Goal: Information Seeking & Learning: Check status

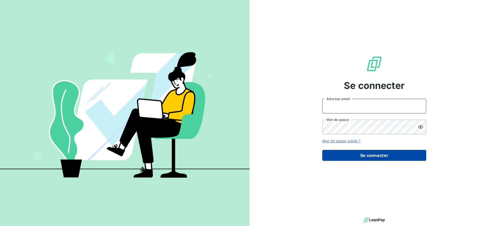
type input "[EMAIL_ADDRESS][DOMAIN_NAME]"
click at [399, 157] on button "Se connecter" at bounding box center [375, 155] width 104 height 11
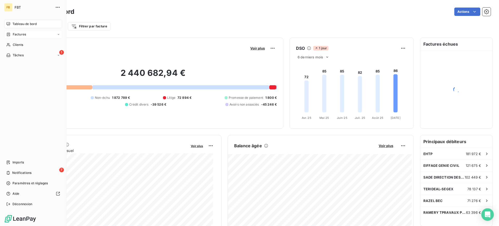
click at [19, 34] on span "Factures" at bounding box center [19, 34] width 13 height 5
click at [21, 34] on span "Factures" at bounding box center [19, 34] width 13 height 5
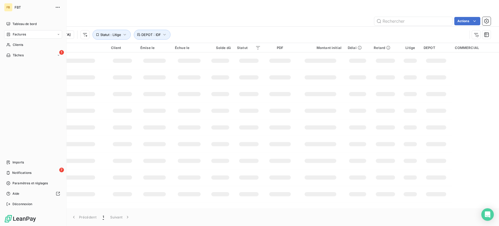
click at [21, 34] on span "Factures" at bounding box center [19, 34] width 13 height 5
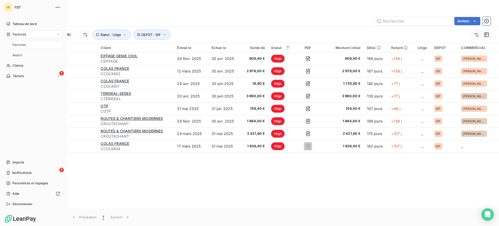
click at [23, 46] on span "Factures" at bounding box center [18, 44] width 13 height 5
click at [14, 168] on nav "Imports 7 Notifications Paramètres et réglages Aide Déconnexion" at bounding box center [33, 183] width 58 height 50
click at [16, 172] on span "Notifications" at bounding box center [21, 172] width 19 height 5
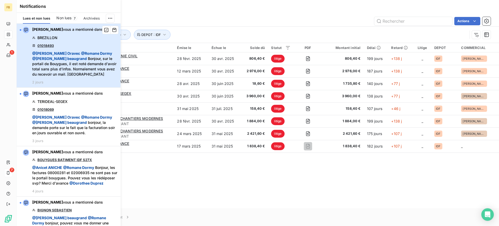
click at [80, 63] on span "@ [PERSON_NAME] @ [PERSON_NAME] @ [PERSON_NAME], sur le portail de Bouygues, il…" at bounding box center [74, 64] width 85 height 26
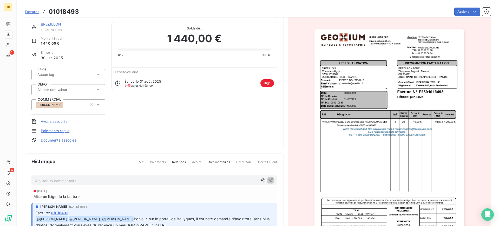
scroll to position [2, 0]
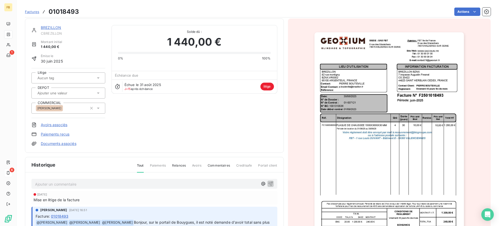
click at [32, 12] on span "Factures" at bounding box center [32, 12] width 14 height 4
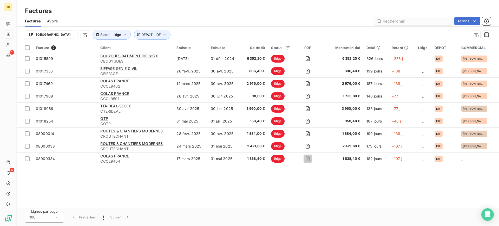
click at [414, 22] on input "text" at bounding box center [414, 21] width 78 height 8
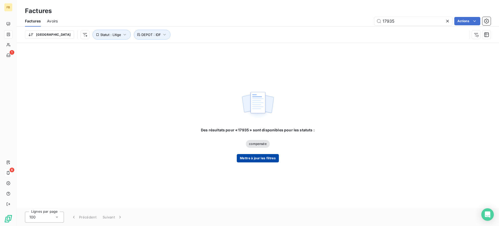
type input "17935"
click at [249, 155] on button "Mettre à jour les filtres" at bounding box center [258, 158] width 42 height 8
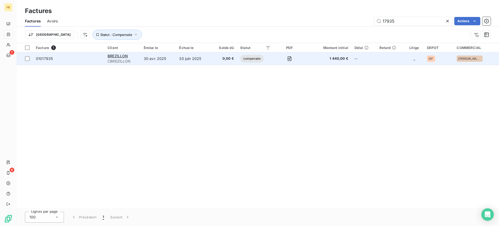
click at [181, 56] on td "30 juin 2025" at bounding box center [193, 58] width 35 height 12
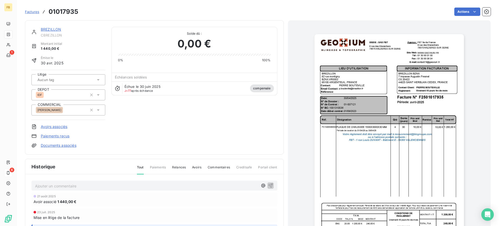
click at [71, 143] on link "Documents associés" at bounding box center [59, 145] width 36 height 5
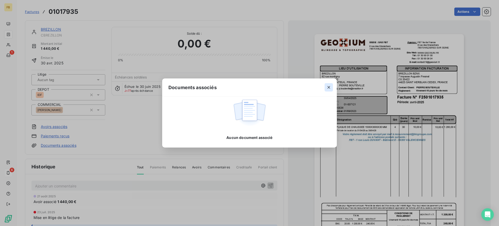
drag, startPoint x: 330, startPoint y: 88, endPoint x: 269, endPoint y: 103, distance: 62.1
click at [329, 89] on icon "button" at bounding box center [328, 87] width 5 height 5
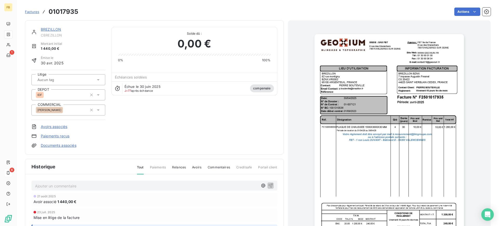
click at [46, 122] on div "BREZILLON CBREZILLON Montant initial 1 440,00 € Émise le [DATE] Litige DEPOT ID…" at bounding box center [68, 87] width 74 height 121
click at [47, 131] on div "BREZILLON CBREZILLON Montant initial 1 440,00 € Émise le [DATE] Litige DEPOT ID…" at bounding box center [68, 87] width 74 height 121
click at [48, 128] on link "Avoirs associés" at bounding box center [54, 126] width 27 height 5
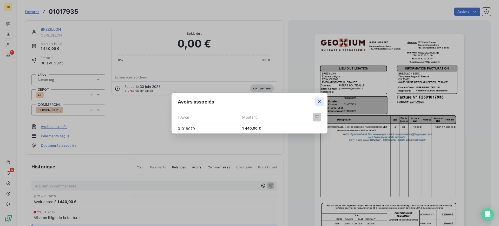
click at [322, 102] on icon "button" at bounding box center [319, 101] width 5 height 5
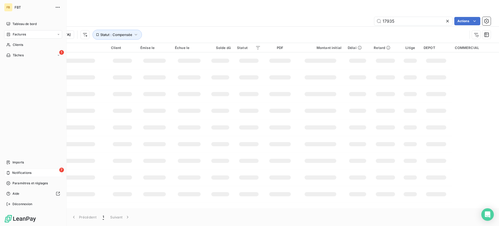
click at [15, 33] on span "Factures" at bounding box center [19, 34] width 13 height 5
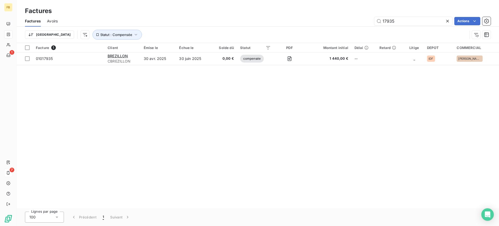
click at [450, 22] on icon at bounding box center [447, 20] width 5 height 5
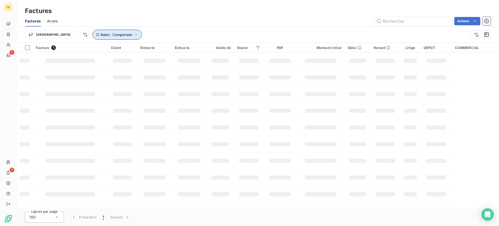
click at [104, 37] on button "Statut : Compensée" at bounding box center [117, 35] width 49 height 10
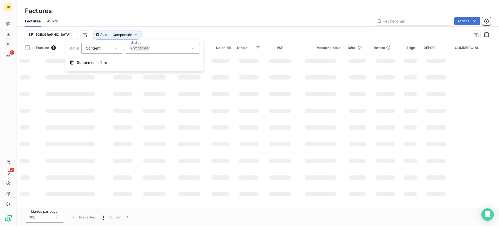
click at [147, 50] on span "compensée" at bounding box center [140, 48] width 21 height 5
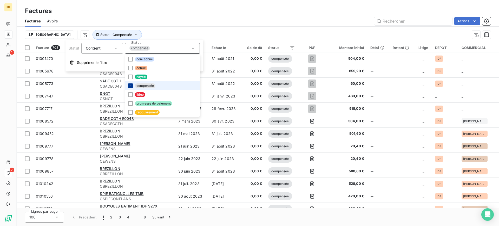
click at [130, 86] on icon at bounding box center [130, 85] width 3 height 3
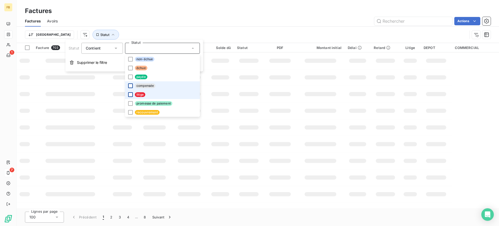
click at [130, 93] on div at bounding box center [130, 94] width 5 height 5
click at [54, 30] on div "Trier Statut : Litige" at bounding box center [246, 35] width 443 height 10
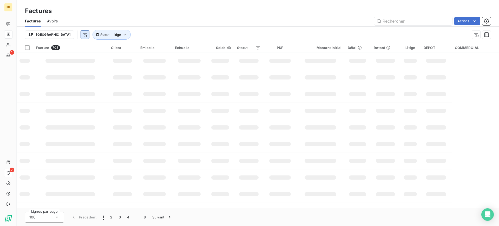
click at [57, 35] on html "FB 1 7 Factures Factures Avoirs Actions Trier Statut : Litige Facture 703 Clien…" at bounding box center [249, 113] width 499 height 226
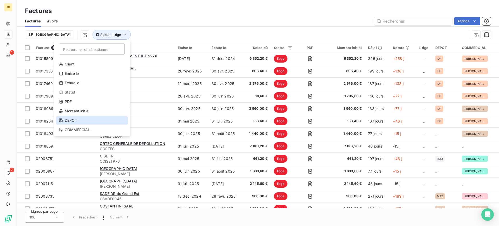
click at [80, 119] on div "DEPOT" at bounding box center [92, 120] width 72 height 8
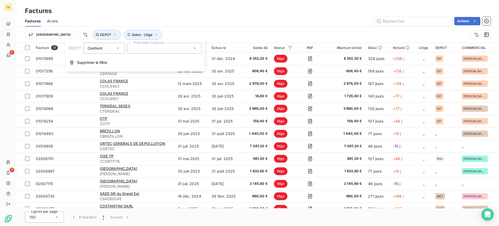
click at [137, 49] on div at bounding box center [164, 48] width 75 height 11
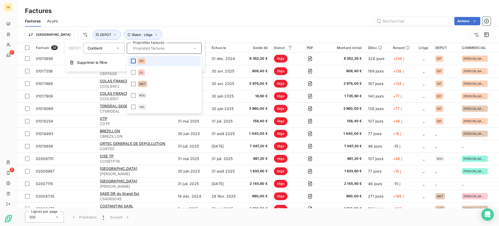
click at [133, 63] on li "IDF" at bounding box center [164, 61] width 73 height 10
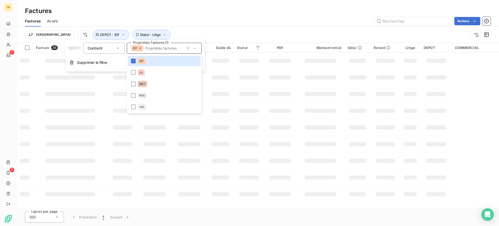
click at [199, 21] on div "Actions" at bounding box center [277, 21] width 427 height 8
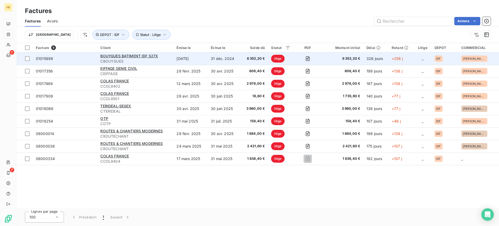
click at [173, 62] on td "BOUYGUES BATIMENT IDF S27X CBOUYGUES" at bounding box center [135, 58] width 76 height 12
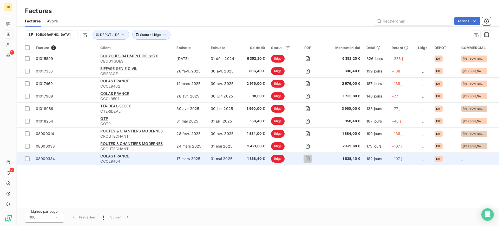
click at [193, 154] on td "17 mars 2025" at bounding box center [190, 158] width 34 height 12
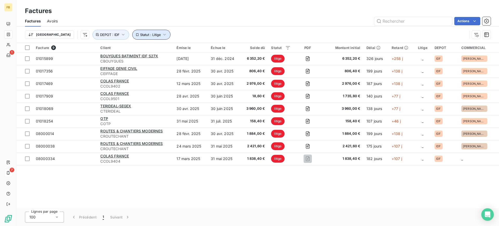
click at [132, 37] on button "Statut : Litige" at bounding box center [151, 35] width 38 height 10
click at [93, 37] on button "DEPOT : IDF" at bounding box center [111, 35] width 37 height 10
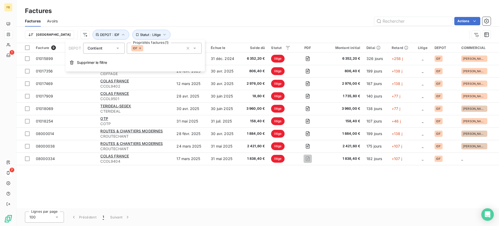
click at [140, 50] on div "IDF" at bounding box center [137, 48] width 12 height 6
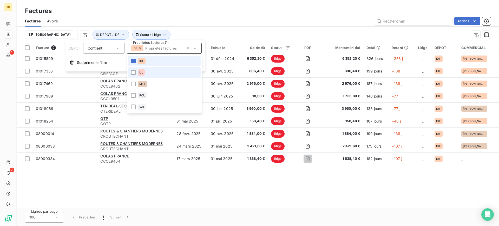
drag, startPoint x: 133, startPoint y: 63, endPoint x: 134, endPoint y: 70, distance: 7.0
click at [134, 62] on div at bounding box center [133, 61] width 5 height 5
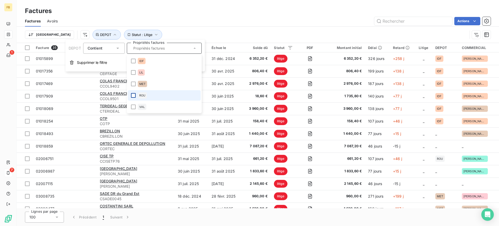
click at [132, 95] on div at bounding box center [133, 95] width 5 height 5
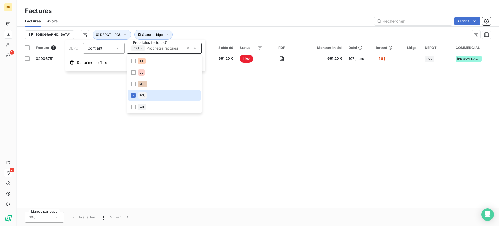
click at [156, 16] on div "Factures Avoirs Actions" at bounding box center [258, 21] width 483 height 11
